Goal: Task Accomplishment & Management: Use online tool/utility

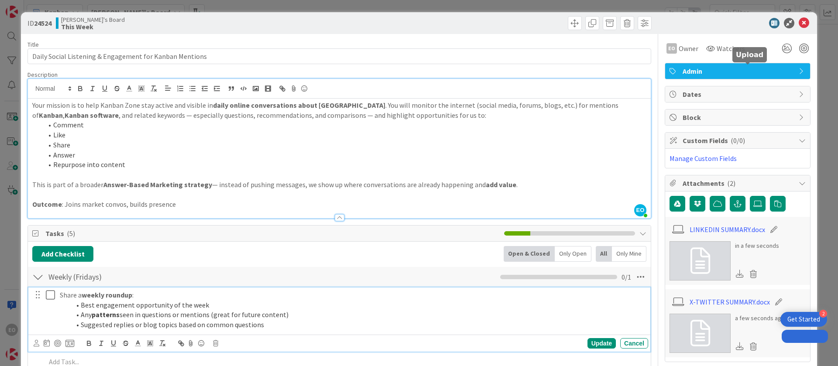
click at [82, 300] on ol "Best engagement opportunity of the week Any patterns seen in questions or menti…" at bounding box center [352, 315] width 585 height 30
click at [159, 310] on li "Any patterns seen in questions or mentions (great for future content)" at bounding box center [357, 315] width 575 height 10
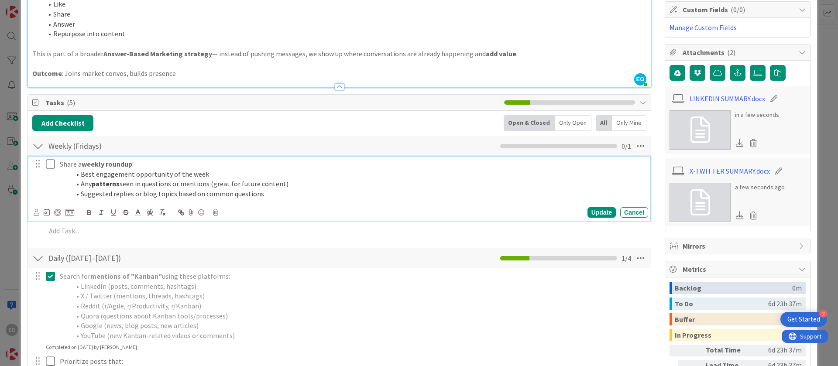
click at [82, 175] on li "Best engagement opportunity of the week" at bounding box center [357, 174] width 575 height 10
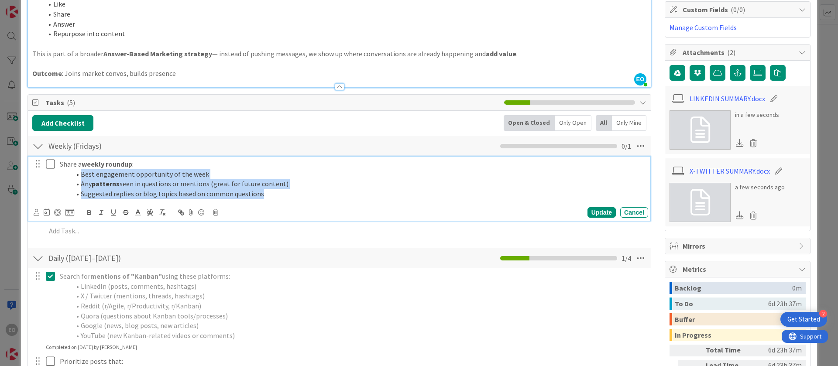
drag, startPoint x: 82, startPoint y: 175, endPoint x: 268, endPoint y: 195, distance: 187.5
click at [268, 195] on ol "Best engagement opportunity of the week Any patterns seen in questions or menti…" at bounding box center [352, 184] width 585 height 30
copy ol "Best engagement opportunity of the week Any patterns seen in questions or menti…"
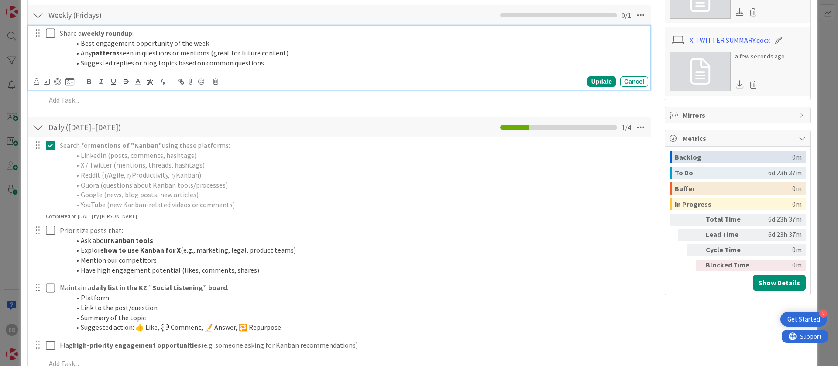
click at [146, 179] on li "Reddit (r/Agile, r/Productivity, r/Kanban)" at bounding box center [357, 175] width 575 height 10
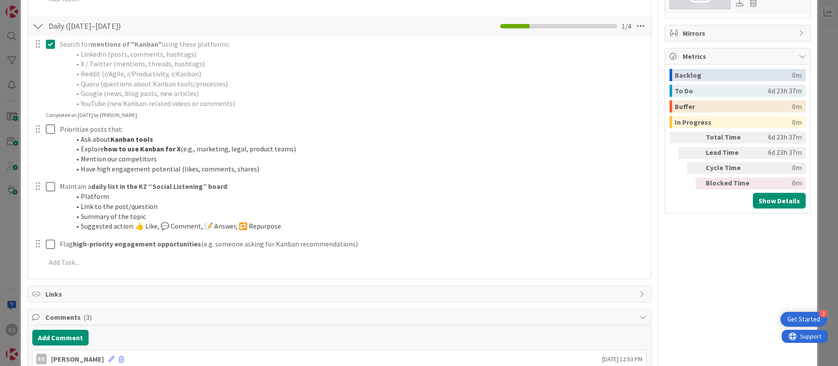
scroll to position [327, 0]
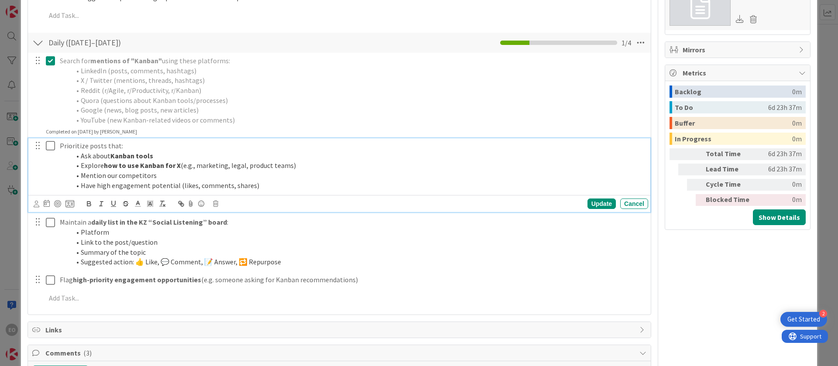
click at [150, 168] on strong "how to use Kanban for X" at bounding box center [142, 165] width 77 height 9
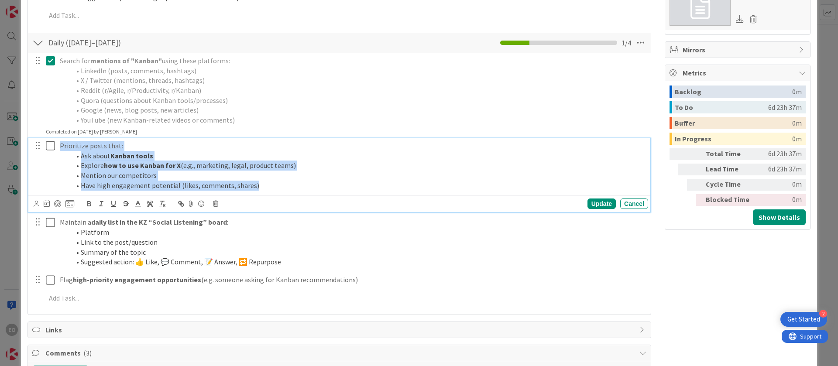
drag, startPoint x: 59, startPoint y: 145, endPoint x: 269, endPoint y: 181, distance: 213.1
click at [269, 181] on div "Prioritize posts that: Ask about Kanban tools Explore how to use Kanban for X (…" at bounding box center [352, 165] width 592 height 55
copy div "Prioritize posts that: Ask about Kanban tools Explore how to use Kanban for X (…"
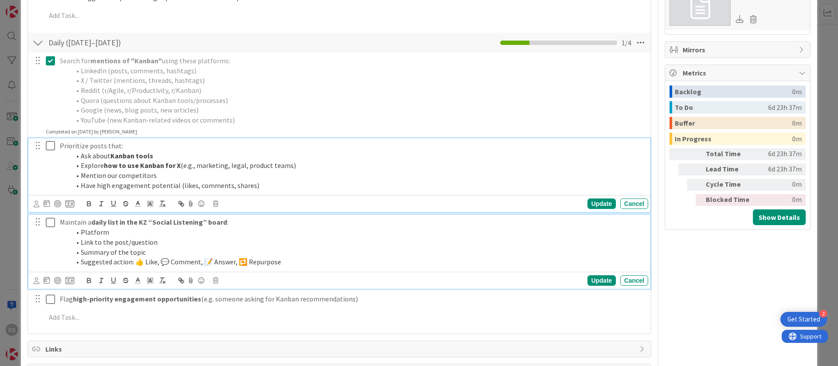
click at [83, 245] on li "Link to the post/question" at bounding box center [357, 243] width 575 height 10
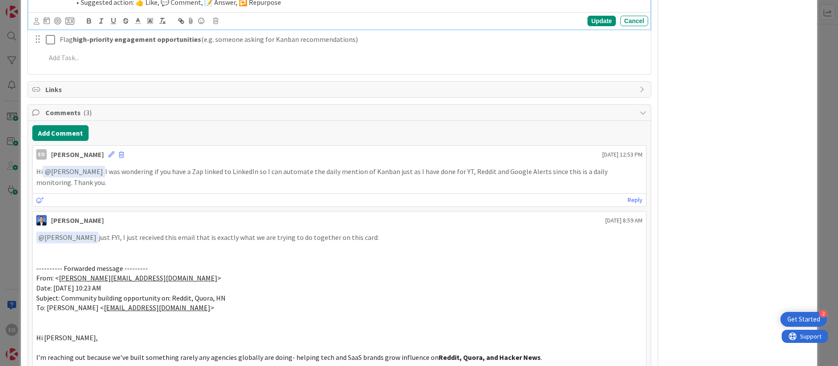
scroll to position [570, 0]
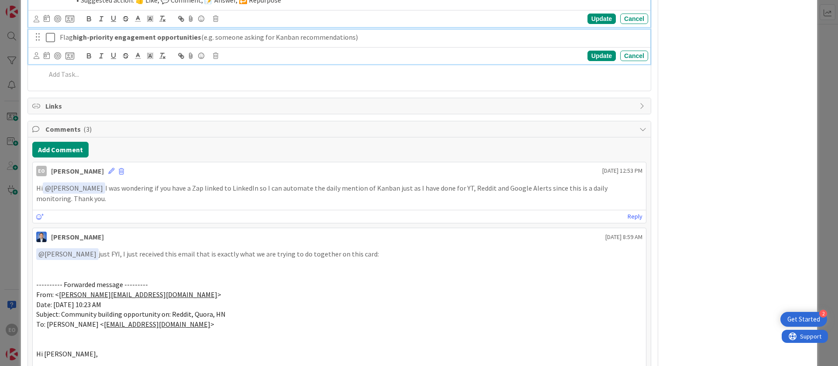
drag, startPoint x: 59, startPoint y: 38, endPoint x: 399, endPoint y: 31, distance: 339.8
click at [399, 31] on div "Flag high-priority engagement opportunities (e.g. someone asking for Kanban rec…" at bounding box center [352, 37] width 592 height 15
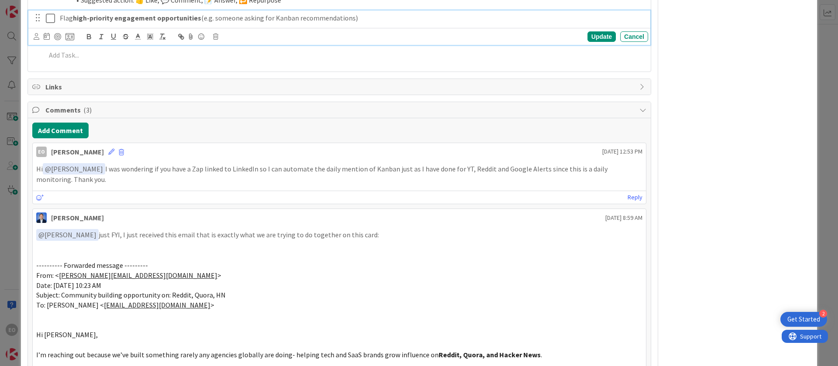
scroll to position [551, 0]
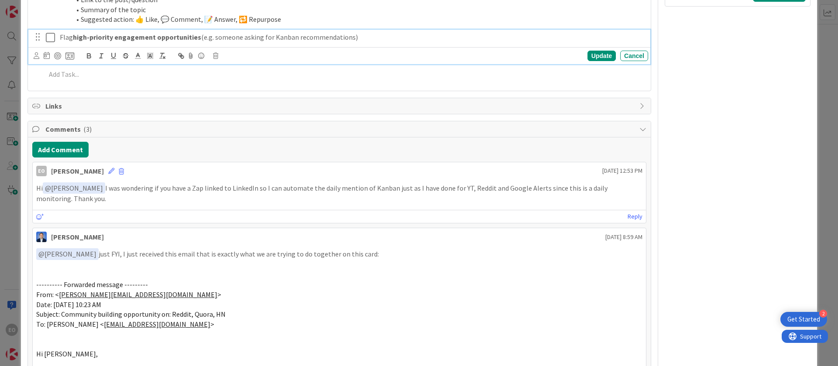
copy p "Flag high-priority engagement opportunities (e.g. someone asking for Kanban rec…"
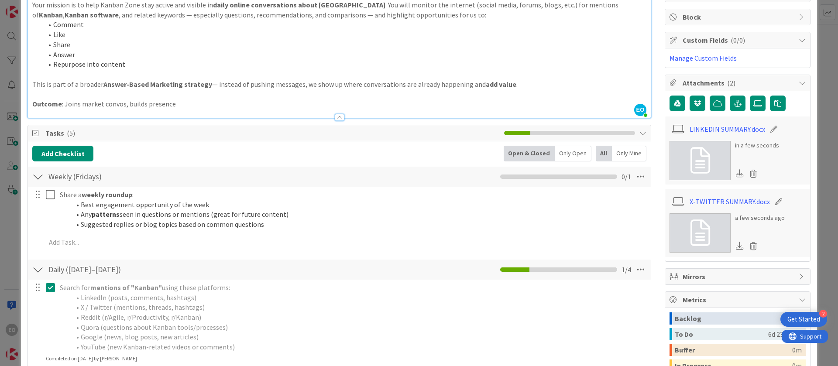
scroll to position [93, 0]
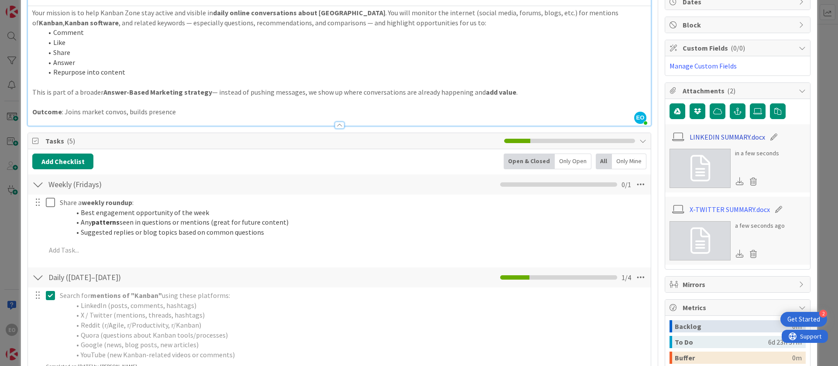
click at [713, 137] on link "LINKEDIN SUMMARY.docx" at bounding box center [728, 137] width 76 height 10
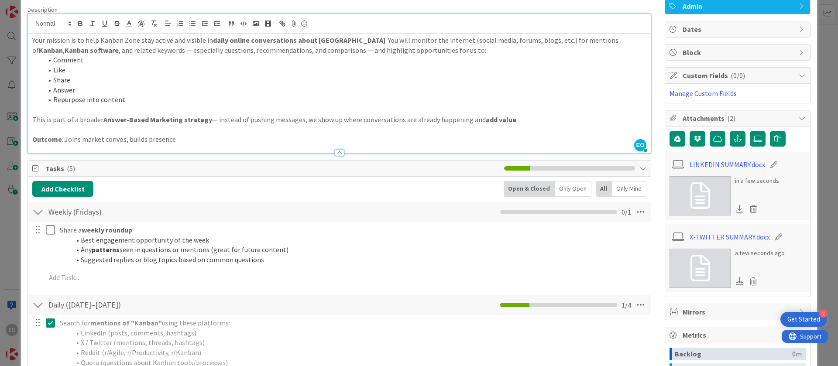
scroll to position [65, 0]
click at [748, 209] on icon at bounding box center [754, 208] width 12 height 13
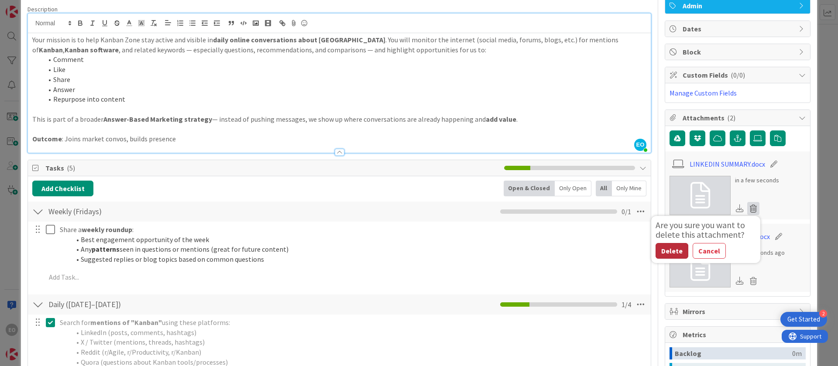
click at [656, 250] on button "Delete" at bounding box center [672, 251] width 33 height 16
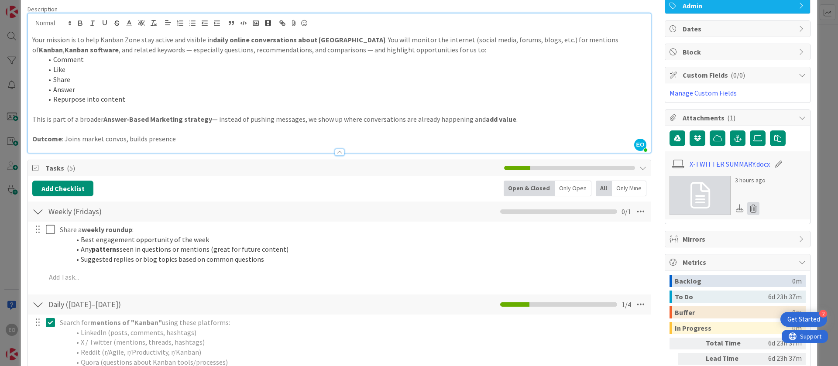
click at [748, 207] on icon at bounding box center [754, 208] width 12 height 13
click at [668, 247] on button "Delete" at bounding box center [672, 251] width 33 height 16
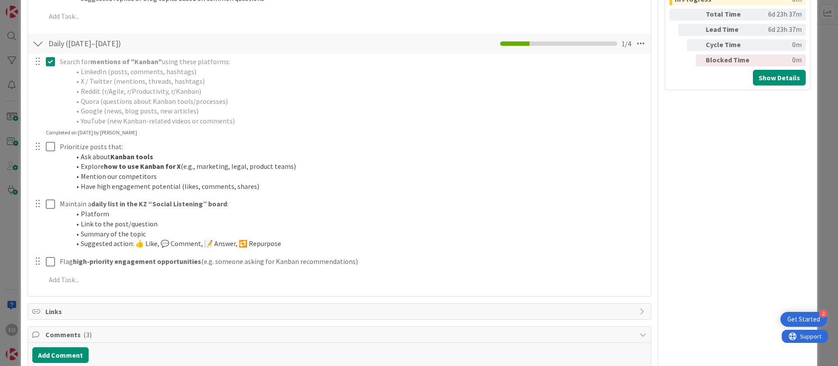
scroll to position [393, 0]
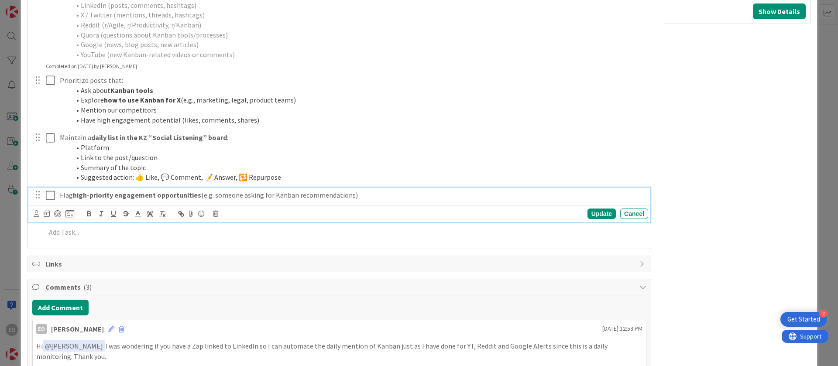
drag, startPoint x: 74, startPoint y: 195, endPoint x: 353, endPoint y: 215, distance: 279.3
click at [353, 215] on div "Flag high-priority engagement opportunities (e.g. someone asking for Kanban rec…" at bounding box center [339, 205] width 622 height 34
drag, startPoint x: 58, startPoint y: 190, endPoint x: 359, endPoint y: 203, distance: 302.0
click at [359, 203] on div "Flag high-priority engagement opportunities (e.g. someone asking for Kanban rec…" at bounding box center [339, 205] width 622 height 34
copy p "Flag high-priority engagement opportunities (e.g. someone asking for Kanban rec…"
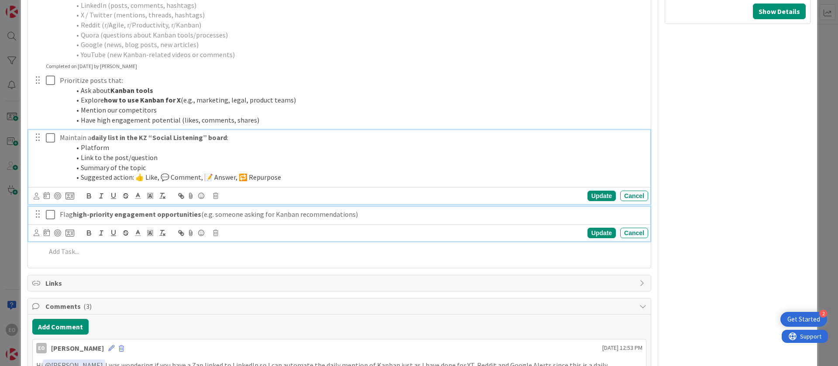
scroll to position [412, 0]
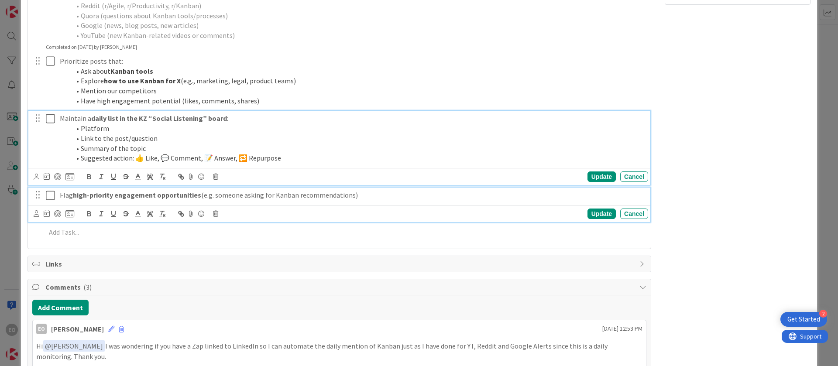
click at [362, 149] on ol "Platform Link to the post/question Summary of the topic Suggested action: 👍 Lik…" at bounding box center [352, 144] width 585 height 40
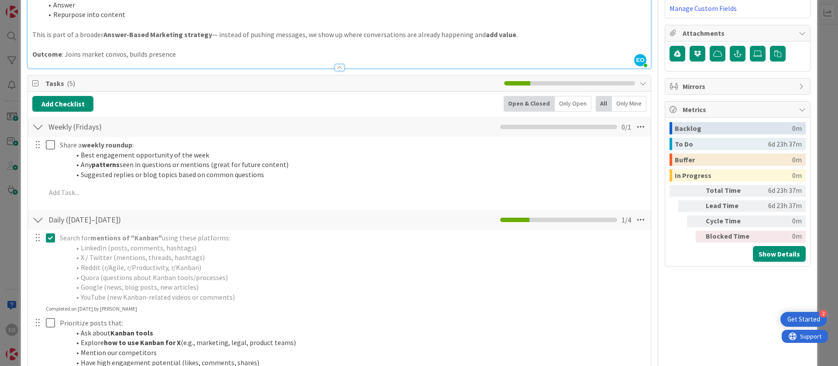
scroll to position [0, 0]
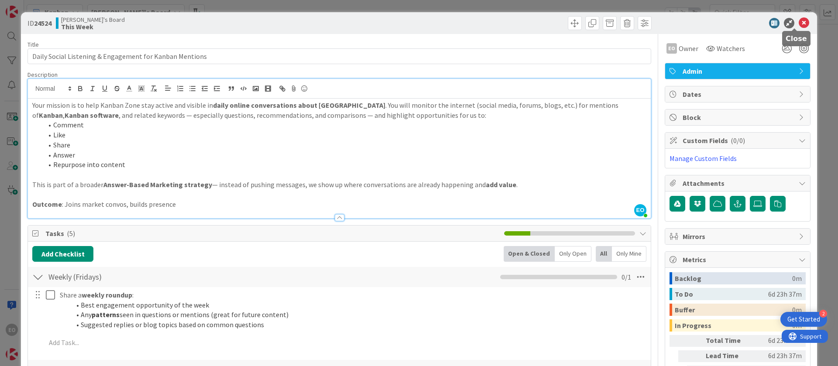
click at [799, 24] on icon at bounding box center [804, 23] width 10 height 10
